Goal: Task Accomplishment & Management: Manage account settings

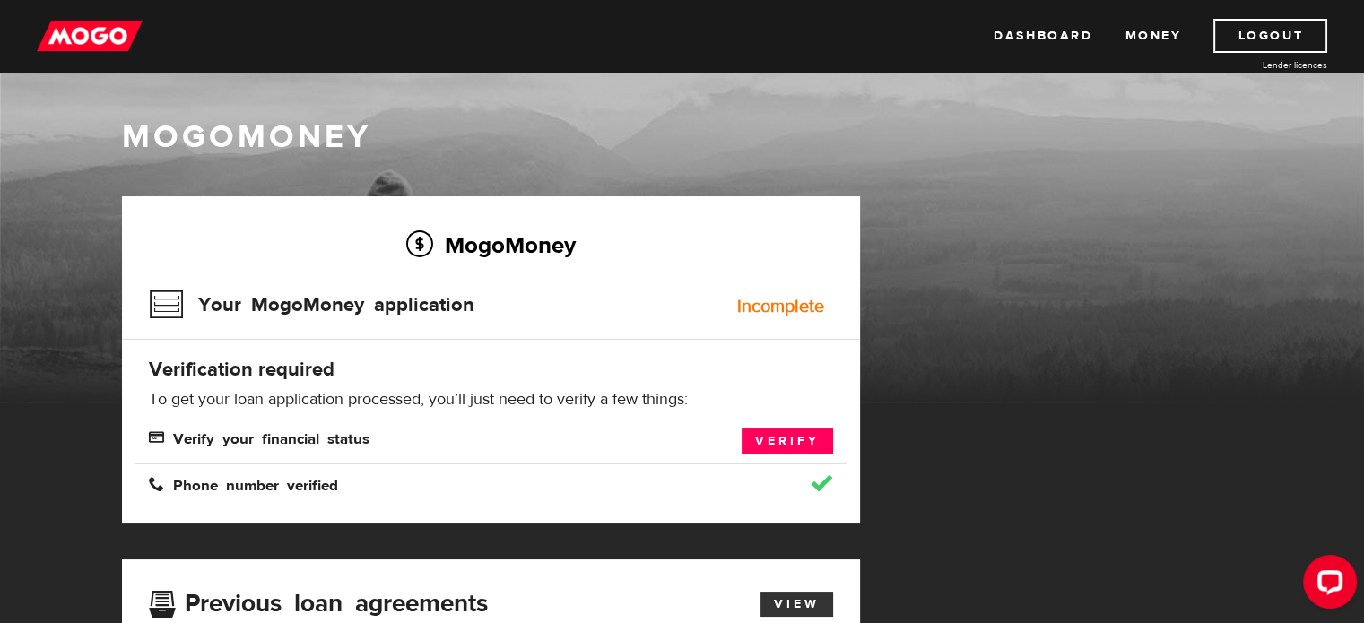
click at [795, 601] on link "View" at bounding box center [796, 604] width 73 height 25
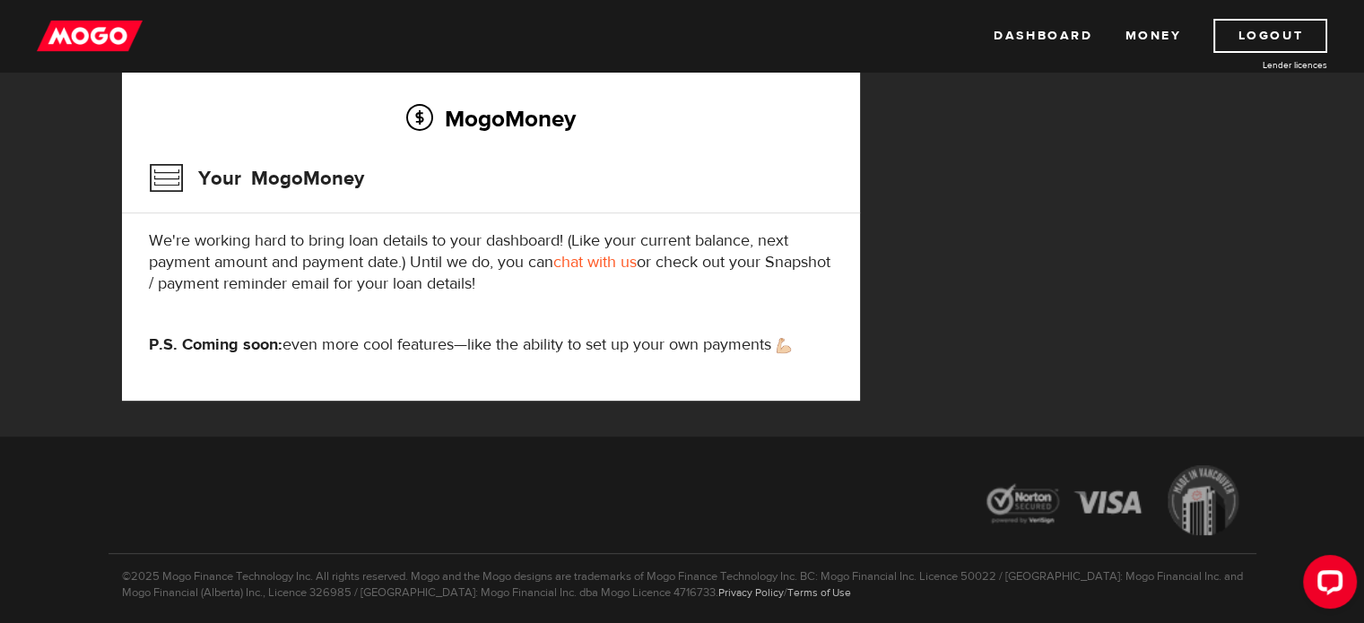
scroll to position [656, 0]
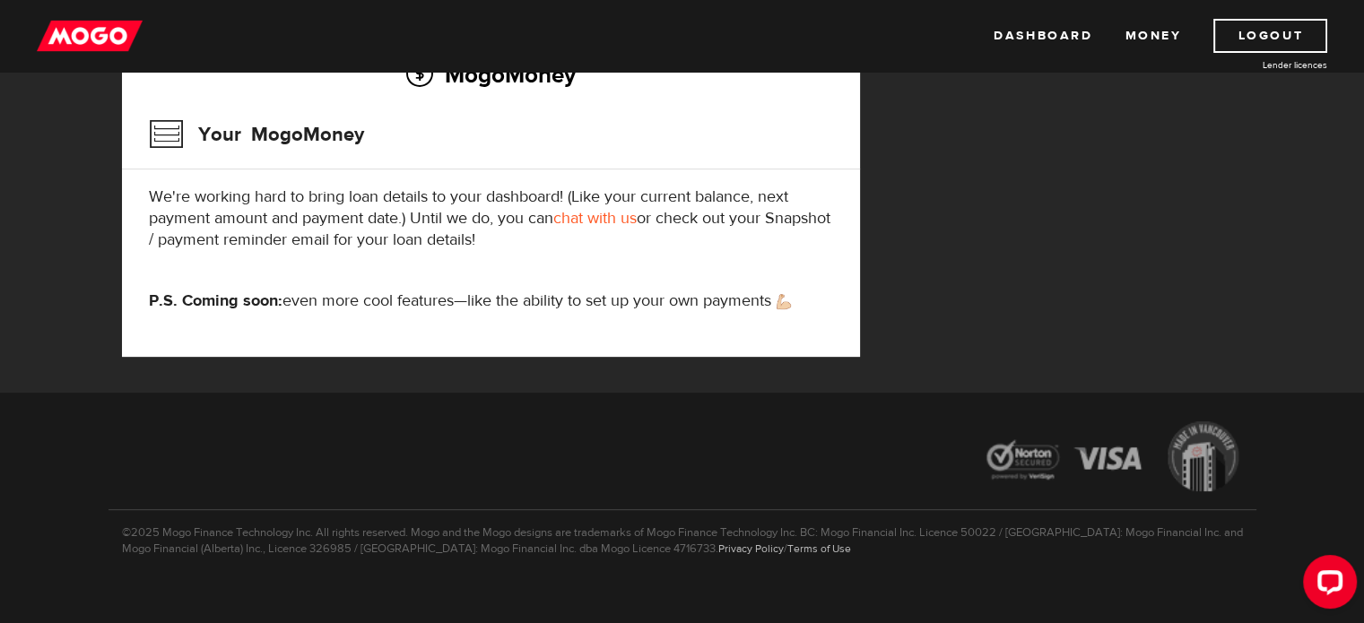
click at [610, 221] on link "chat with us" at bounding box center [594, 218] width 83 height 21
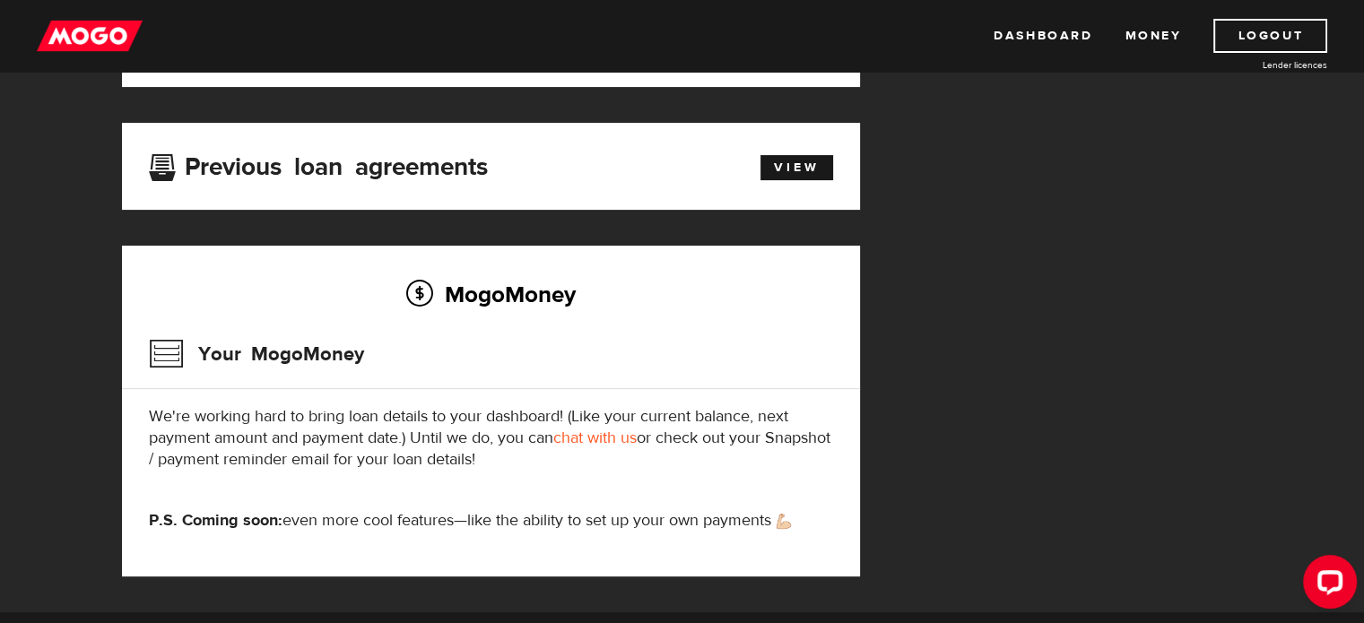
scroll to position [430, 0]
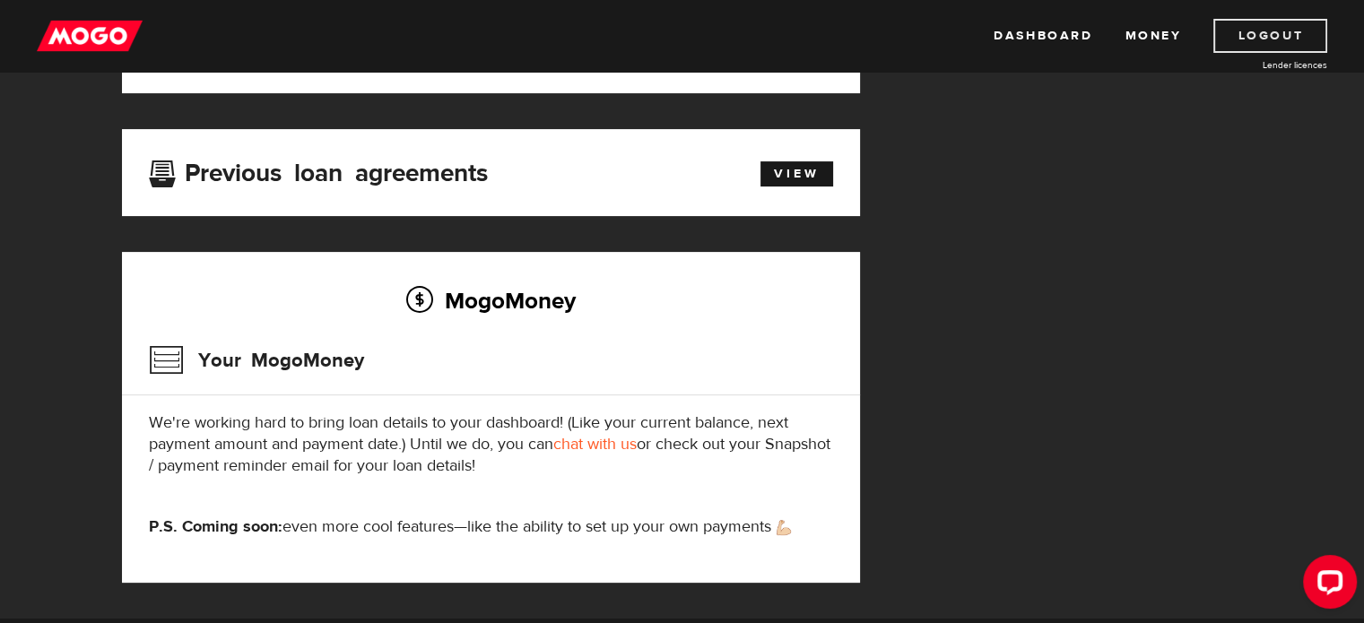
click at [1269, 19] on link "Logout" at bounding box center [1270, 36] width 114 height 34
click at [1239, 33] on link "Logout" at bounding box center [1270, 36] width 114 height 34
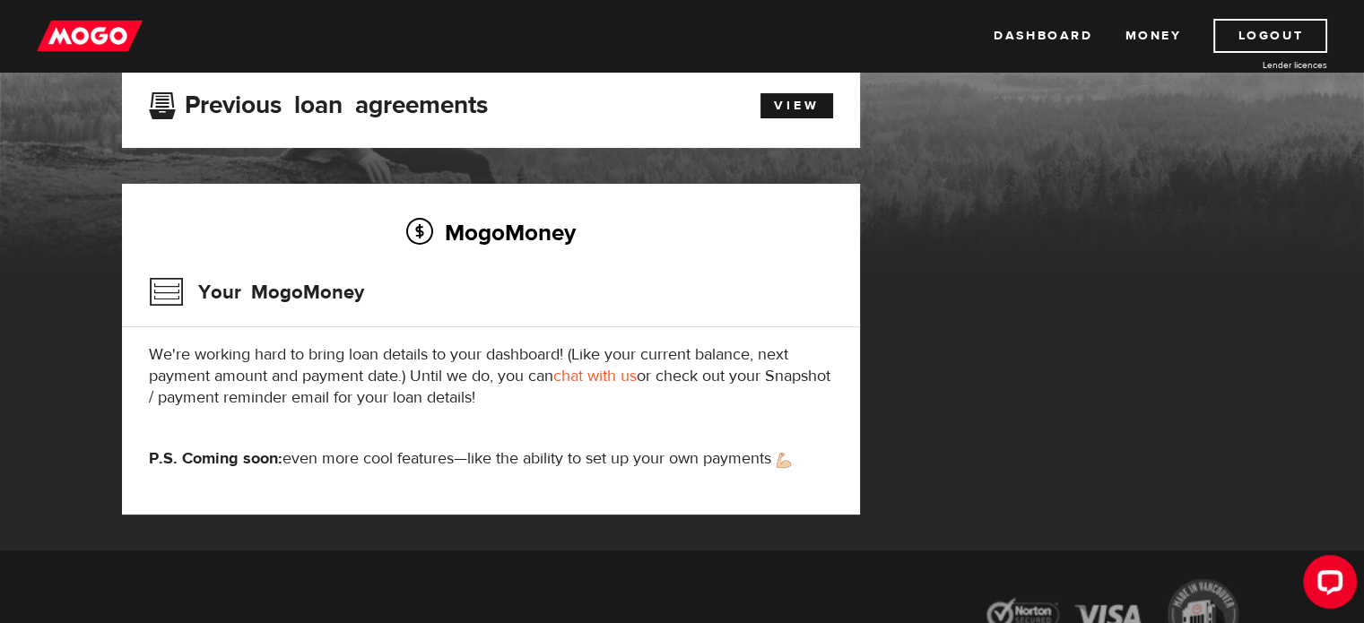
scroll to position [67, 0]
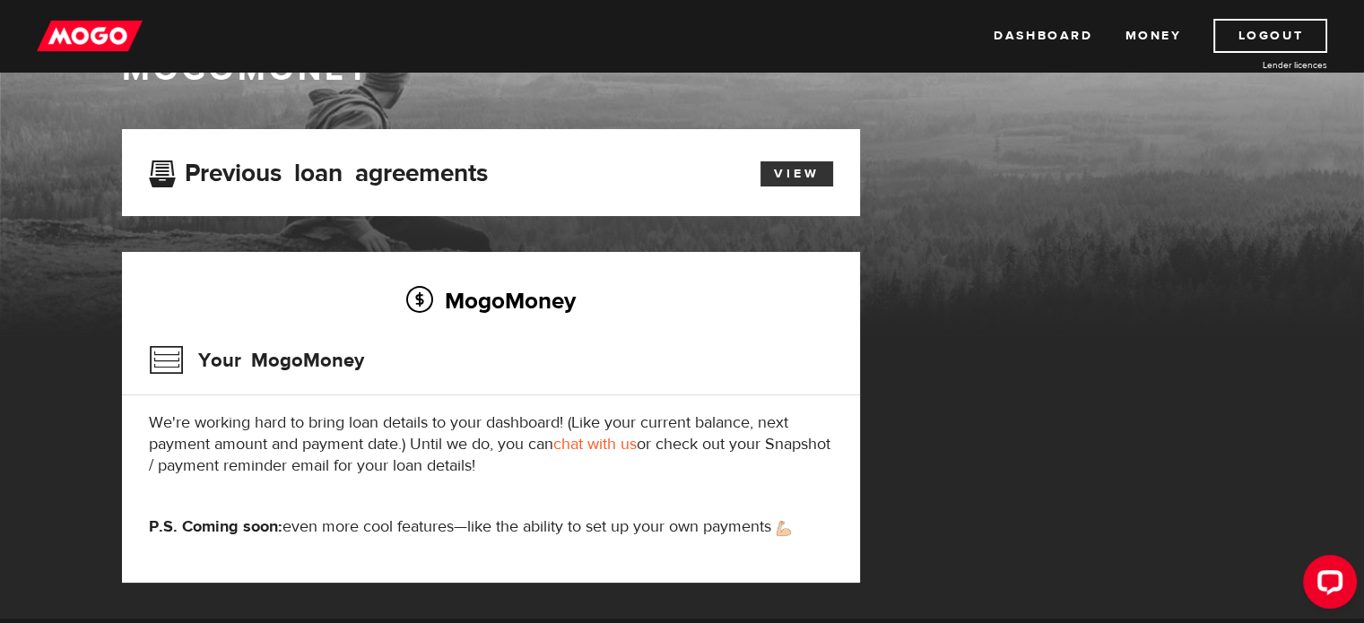
click at [801, 175] on link "View" at bounding box center [796, 173] width 73 height 25
